Goal: Use online tool/utility: Use online tool/utility

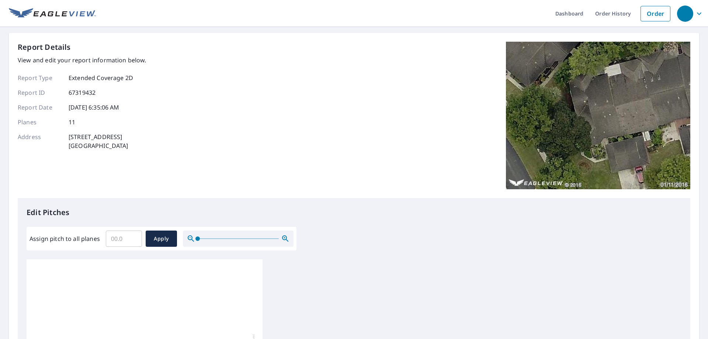
scroll to position [148, 0]
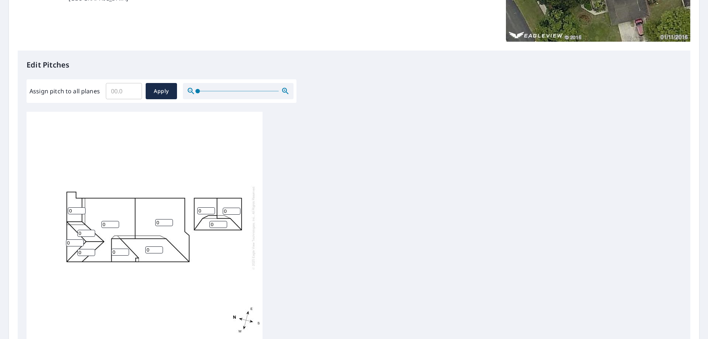
click at [78, 208] on input "0" at bounding box center [77, 210] width 18 height 7
click at [82, 209] on input "1" at bounding box center [77, 210] width 18 height 7
click at [82, 209] on input "2" at bounding box center [77, 210] width 18 height 7
click at [82, 209] on input "3" at bounding box center [77, 210] width 18 height 7
click at [82, 209] on input "4" at bounding box center [77, 210] width 18 height 7
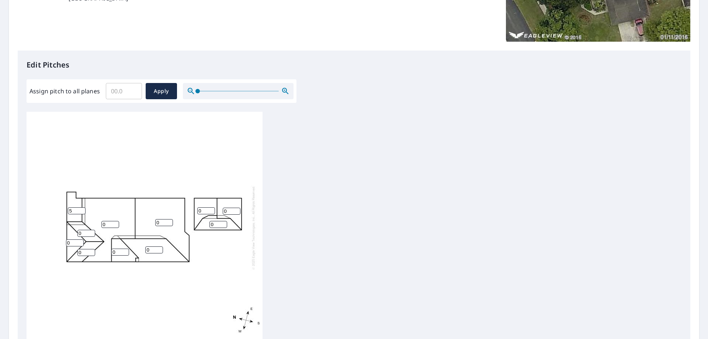
type input "5"
click at [83, 209] on input "5" at bounding box center [77, 210] width 18 height 7
click at [81, 230] on input "0" at bounding box center [86, 233] width 18 height 7
click at [91, 232] on input "1" at bounding box center [86, 233] width 18 height 7
click at [91, 231] on input "2" at bounding box center [86, 233] width 18 height 7
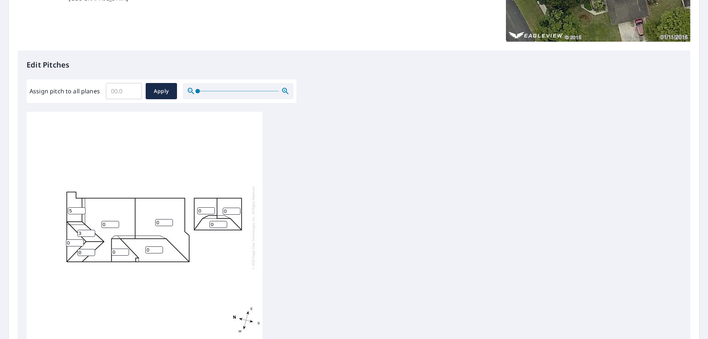
click at [91, 231] on input "3" at bounding box center [86, 233] width 18 height 7
click at [91, 231] on input "4" at bounding box center [86, 233] width 18 height 7
type input "5"
click at [91, 230] on input "5" at bounding box center [86, 233] width 18 height 7
click at [78, 244] on input "0" at bounding box center [75, 242] width 18 height 7
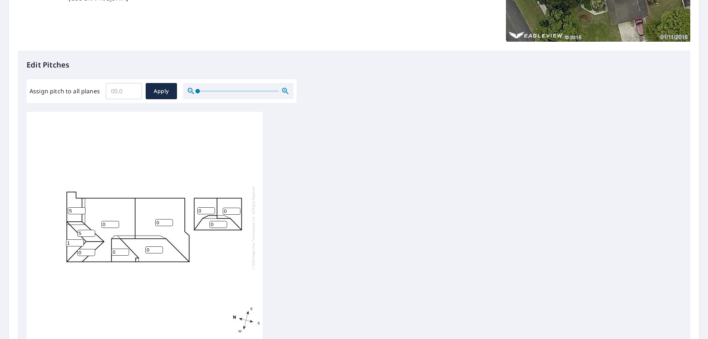
click at [80, 240] on input "1" at bounding box center [75, 242] width 18 height 7
click at [80, 240] on input "2" at bounding box center [75, 242] width 18 height 7
click at [80, 240] on input "3" at bounding box center [75, 242] width 18 height 7
click at [80, 240] on input "4" at bounding box center [75, 242] width 18 height 7
type input "5"
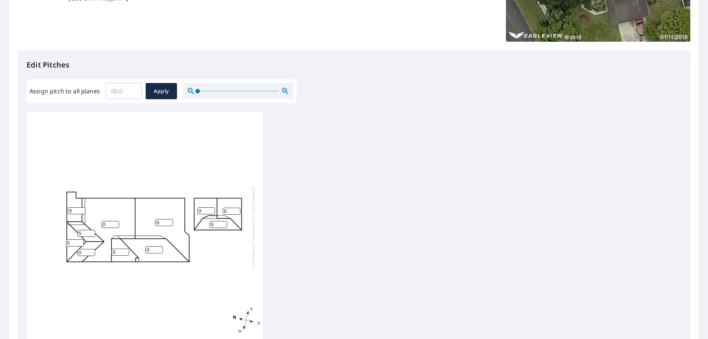
click at [80, 240] on input "5" at bounding box center [75, 242] width 18 height 7
click at [89, 250] on input "1" at bounding box center [86, 252] width 18 height 7
click at [89, 249] on input "2" at bounding box center [86, 252] width 18 height 7
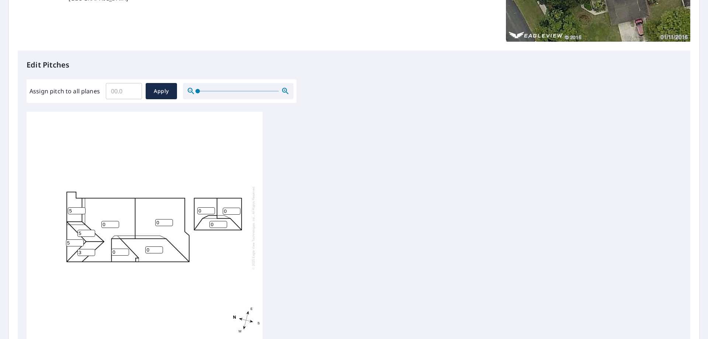
click at [90, 250] on input "3" at bounding box center [86, 252] width 18 height 7
click at [90, 250] on input "4" at bounding box center [86, 252] width 18 height 7
type input "5"
click at [90, 250] on input "5" at bounding box center [86, 252] width 18 height 7
click at [114, 223] on input "1" at bounding box center [110, 224] width 18 height 7
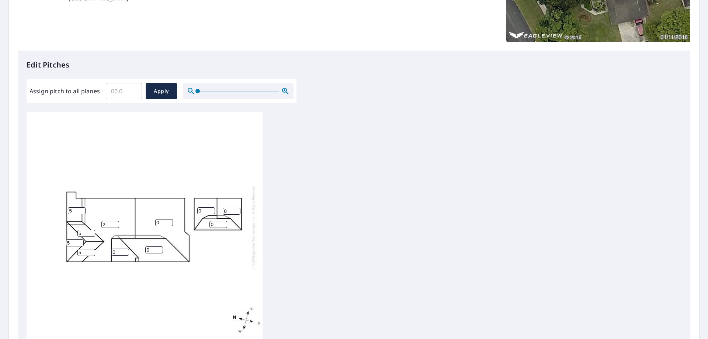
click at [114, 223] on input "2" at bounding box center [110, 224] width 18 height 7
click at [114, 223] on input "3" at bounding box center [110, 224] width 18 height 7
click at [114, 223] on input "4" at bounding box center [110, 224] width 18 height 7
type input "5"
click at [115, 223] on input "5" at bounding box center [110, 224] width 18 height 7
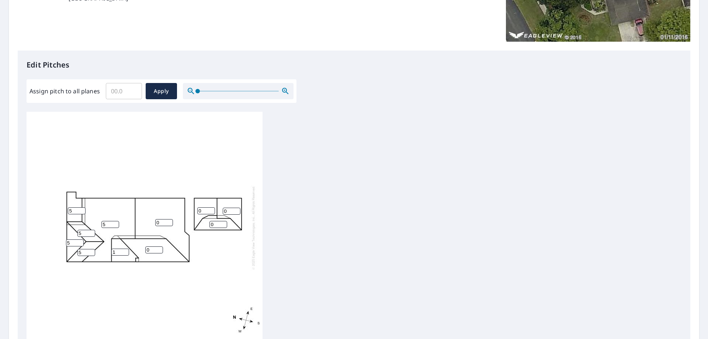
click at [125, 250] on input "1" at bounding box center [120, 252] width 18 height 7
click at [125, 250] on input "2" at bounding box center [120, 252] width 18 height 7
click at [125, 250] on input "3" at bounding box center [120, 252] width 18 height 7
click at [125, 250] on input "4" at bounding box center [120, 252] width 18 height 7
type input "5"
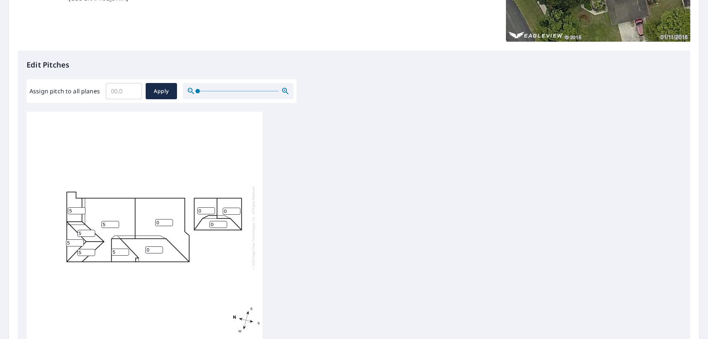
click at [125, 250] on input "5" at bounding box center [120, 252] width 18 height 7
click at [158, 248] on input "1" at bounding box center [154, 249] width 18 height 7
click at [157, 248] on input "2" at bounding box center [154, 249] width 18 height 7
click at [157, 248] on input "3" at bounding box center [154, 249] width 18 height 7
click at [157, 248] on input "4" at bounding box center [154, 249] width 18 height 7
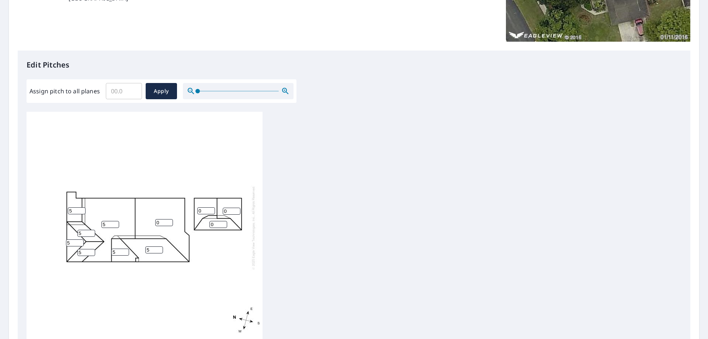
type input "5"
click at [157, 248] on input "5" at bounding box center [154, 249] width 18 height 7
click at [169, 221] on input "1" at bounding box center [164, 222] width 18 height 7
click at [169, 221] on input "2" at bounding box center [164, 222] width 18 height 7
click at [169, 221] on input "3" at bounding box center [164, 222] width 18 height 7
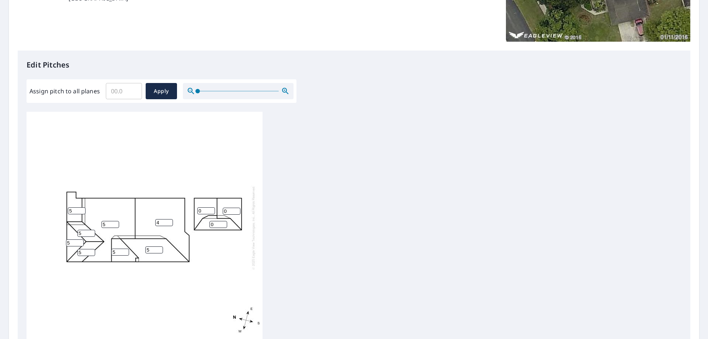
click at [168, 221] on input "4" at bounding box center [164, 222] width 18 height 7
type input "5"
click at [169, 221] on input "5" at bounding box center [164, 222] width 18 height 7
click at [211, 208] on input "1" at bounding box center [206, 210] width 18 height 7
click at [211, 208] on input "2" at bounding box center [206, 210] width 18 height 7
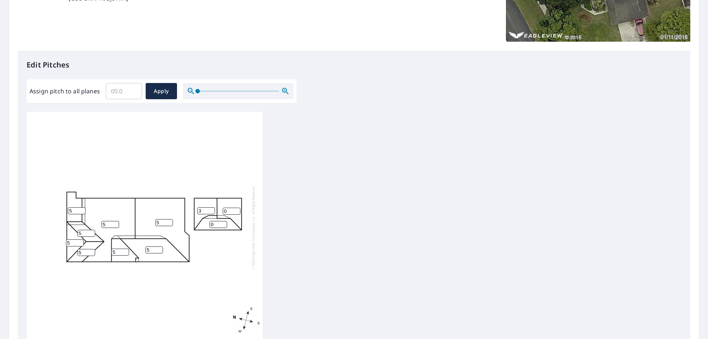
click at [211, 208] on input "3" at bounding box center [206, 210] width 18 height 7
click at [211, 208] on input "4" at bounding box center [206, 210] width 18 height 7
type input "5"
click at [212, 208] on input "5" at bounding box center [206, 210] width 18 height 7
click at [223, 223] on input "1" at bounding box center [218, 224] width 18 height 7
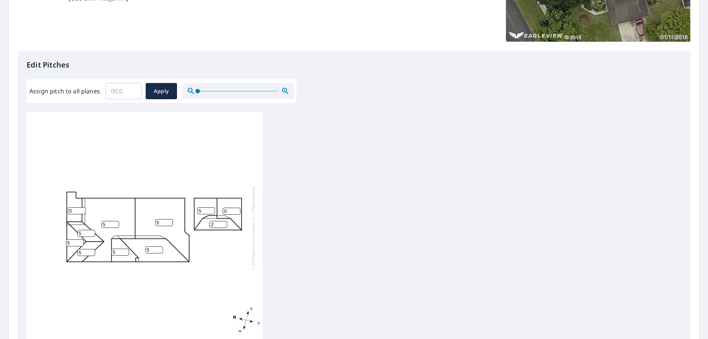
click at [223, 223] on input "2" at bounding box center [218, 224] width 18 height 7
click at [223, 223] on input "3" at bounding box center [218, 224] width 18 height 7
click at [223, 223] on input "4" at bounding box center [218, 224] width 18 height 7
type input "5"
click at [223, 223] on input "5" at bounding box center [218, 224] width 18 height 7
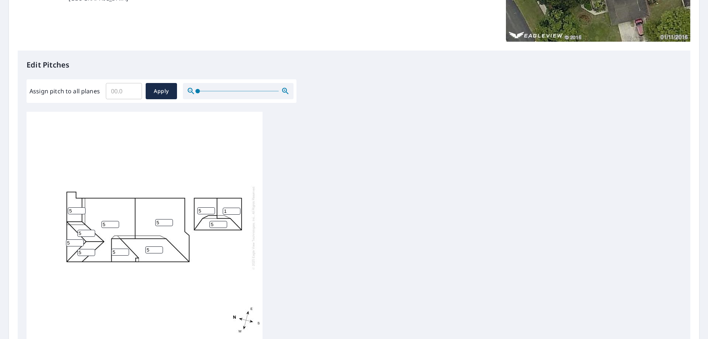
click at [236, 209] on input "1" at bounding box center [232, 211] width 18 height 7
click at [236, 209] on input "2" at bounding box center [232, 211] width 18 height 7
click at [236, 209] on input "3" at bounding box center [232, 211] width 18 height 7
click at [236, 209] on input "4" at bounding box center [232, 211] width 18 height 7
type input "5"
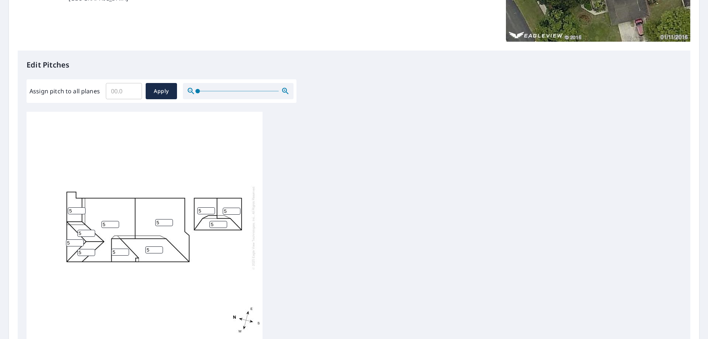
click at [236, 209] on input "5" at bounding box center [232, 211] width 18 height 7
click at [126, 89] on input "Assign pitch to all planes" at bounding box center [124, 91] width 36 height 21
click at [135, 89] on input "0.1" at bounding box center [124, 91] width 36 height 21
click at [135, 89] on input "0.2" at bounding box center [124, 91] width 36 height 21
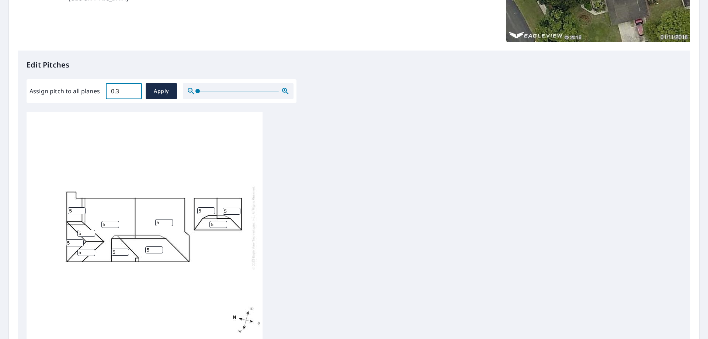
click at [135, 89] on input "0.3" at bounding box center [124, 91] width 36 height 21
click at [135, 89] on input "0.4" at bounding box center [124, 91] width 36 height 21
click at [135, 89] on input "0.5" at bounding box center [124, 91] width 36 height 21
click at [135, 89] on input "0.6" at bounding box center [124, 91] width 36 height 21
click at [135, 89] on input "0.7" at bounding box center [124, 91] width 36 height 21
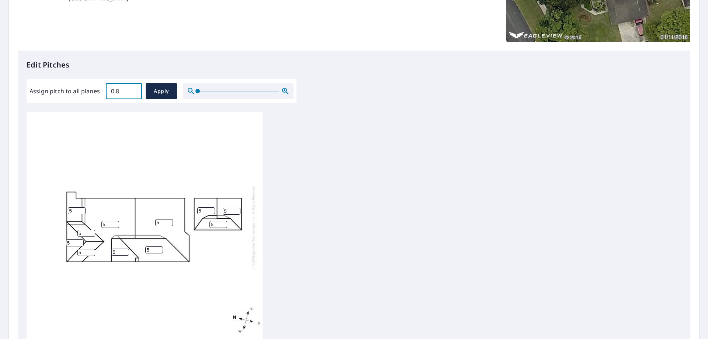
click at [135, 89] on input "0.8" at bounding box center [124, 91] width 36 height 21
click at [135, 89] on input "0.9" at bounding box center [124, 91] width 36 height 21
click at [135, 89] on input "1" at bounding box center [124, 91] width 36 height 21
click at [134, 89] on input "1.1" at bounding box center [124, 91] width 36 height 21
click at [134, 89] on input "1.2" at bounding box center [124, 91] width 36 height 21
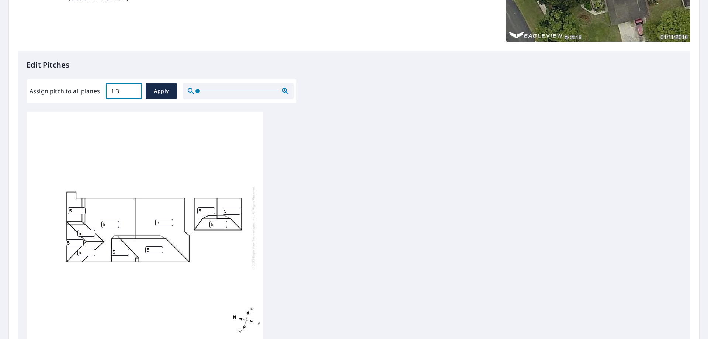
click at [134, 89] on input "1.3" at bounding box center [124, 91] width 36 height 21
click at [134, 89] on input "1.4" at bounding box center [124, 91] width 36 height 21
click at [134, 89] on input "4.5" at bounding box center [124, 91] width 36 height 21
click at [134, 89] on input "4.6" at bounding box center [124, 91] width 36 height 21
click at [134, 89] on input "5" at bounding box center [124, 91] width 36 height 21
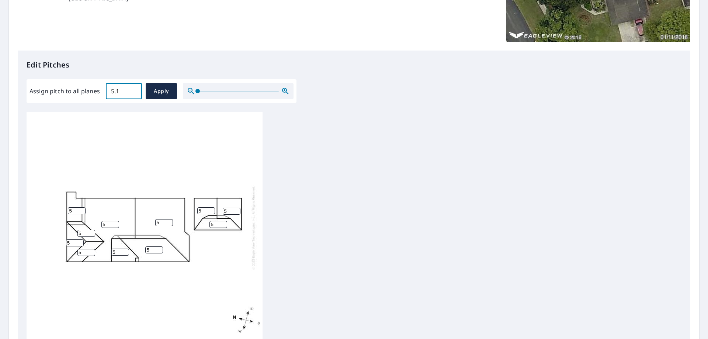
click at [134, 89] on input "5.1" at bounding box center [124, 91] width 36 height 21
type input "5"
click at [134, 92] on input "5" at bounding box center [124, 91] width 36 height 21
click at [154, 93] on span "Apply" at bounding box center [162, 91] width 20 height 9
click at [168, 85] on button "Apply" at bounding box center [161, 91] width 31 height 16
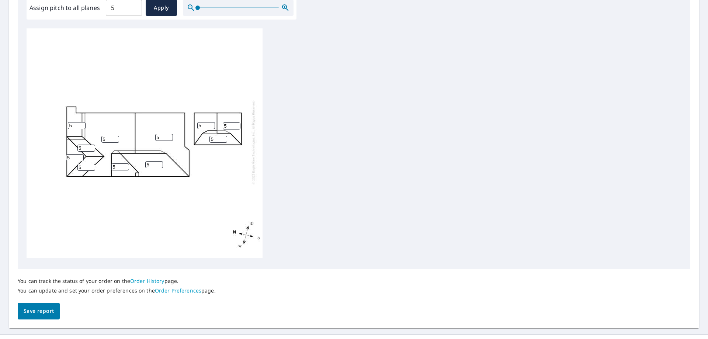
scroll to position [245, 0]
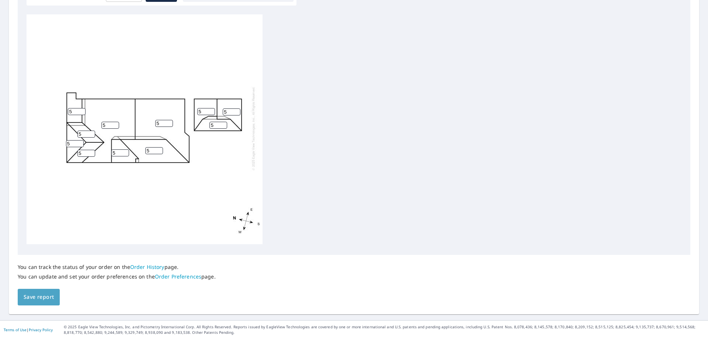
click at [43, 299] on span "Save report" at bounding box center [39, 296] width 30 height 9
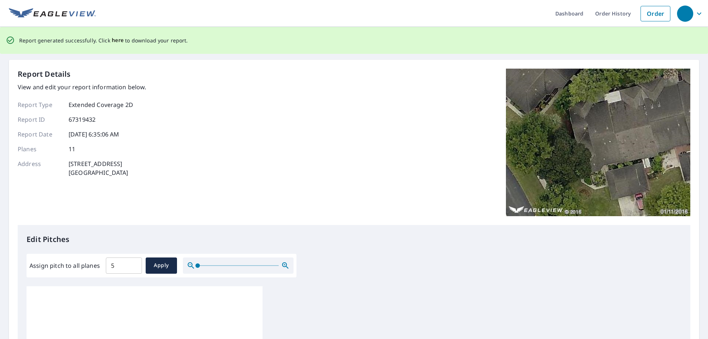
click at [112, 40] on span "here" at bounding box center [118, 40] width 12 height 9
